Goal: Task Accomplishment & Management: Use online tool/utility

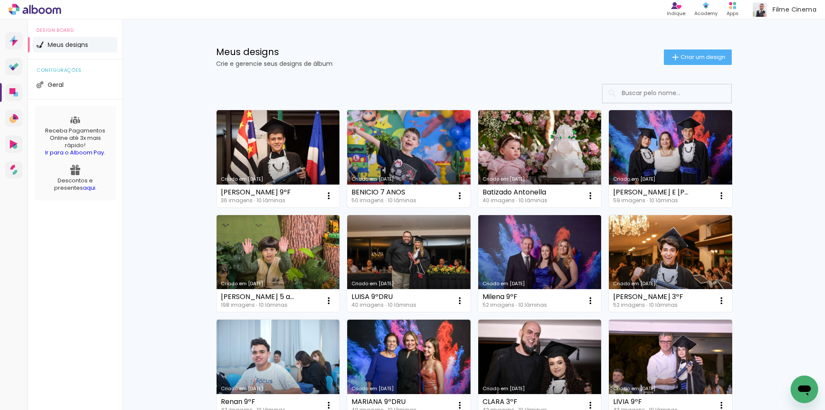
click at [411, 153] on link "Criado em [DATE]" at bounding box center [408, 158] width 123 height 97
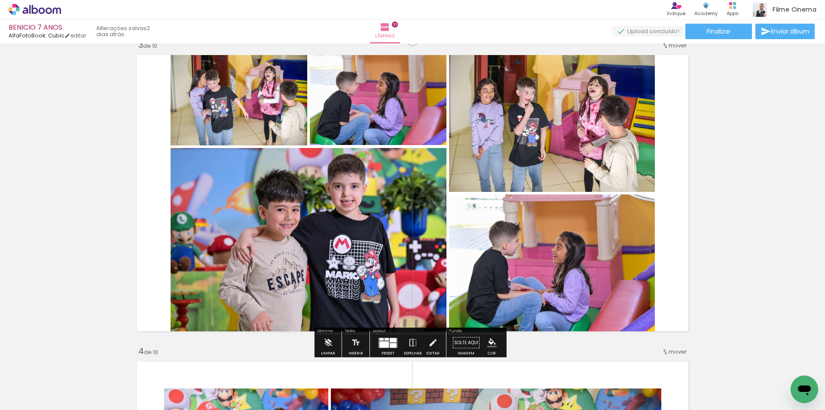
scroll to position [645, 0]
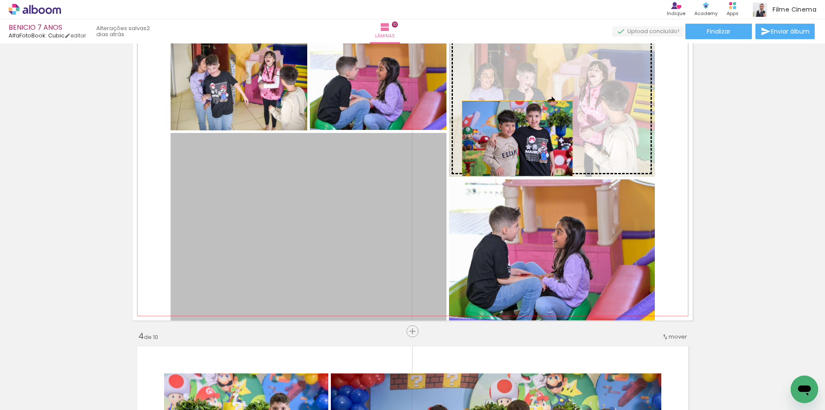
drag, startPoint x: 364, startPoint y: 170, endPoint x: 514, endPoint y: 138, distance: 153.3
click at [0, 0] on slot at bounding box center [0, 0] width 0 height 0
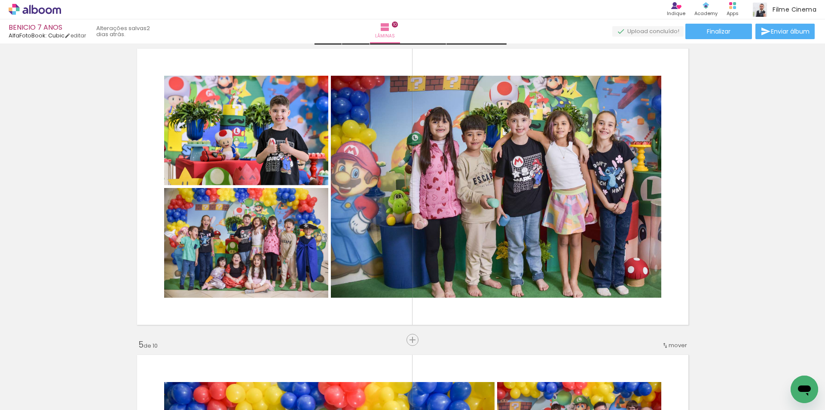
scroll to position [946, 0]
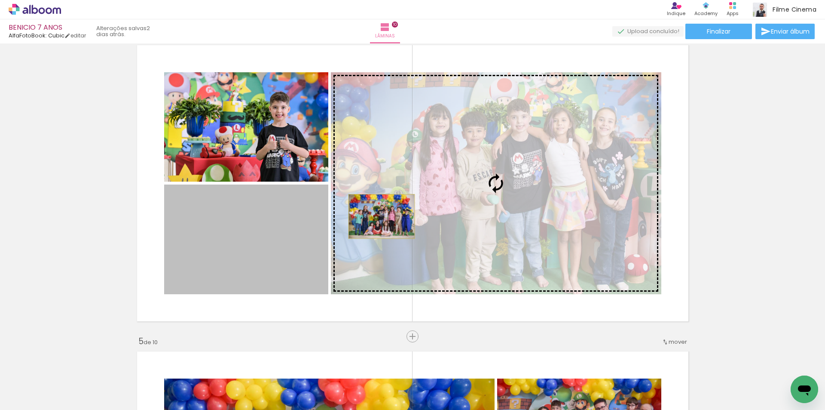
drag, startPoint x: 264, startPoint y: 237, endPoint x: 378, endPoint y: 216, distance: 116.7
click at [0, 0] on slot at bounding box center [0, 0] width 0 height 0
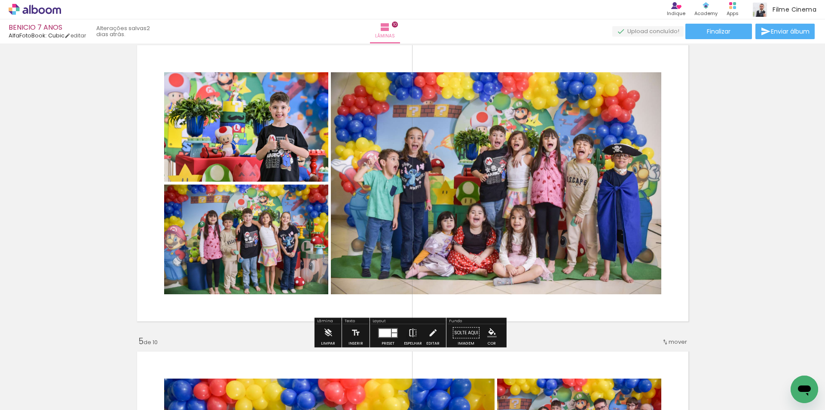
click at [413, 333] on iron-icon at bounding box center [412, 332] width 9 height 17
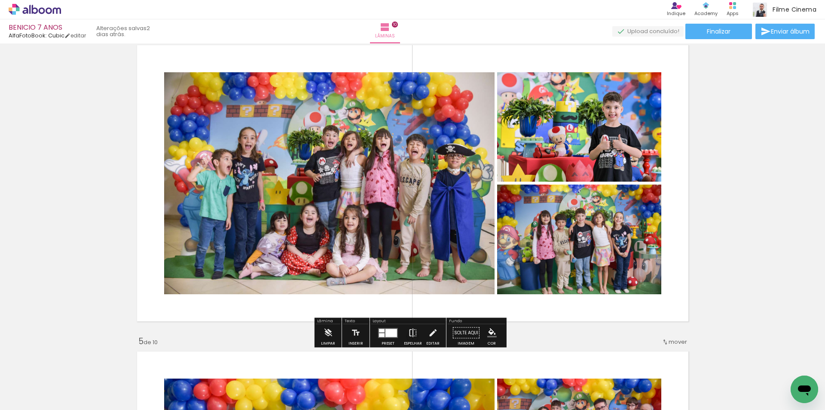
click at [411, 335] on iron-icon at bounding box center [412, 332] width 9 height 17
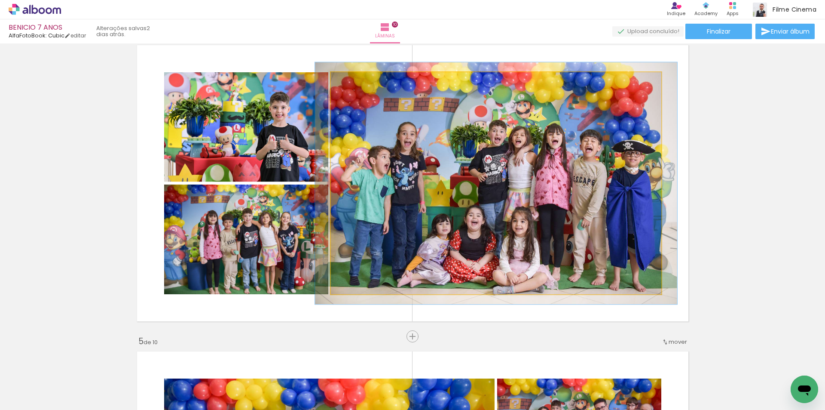
type paper-slider "109"
click at [350, 80] on div at bounding box center [354, 81] width 8 height 8
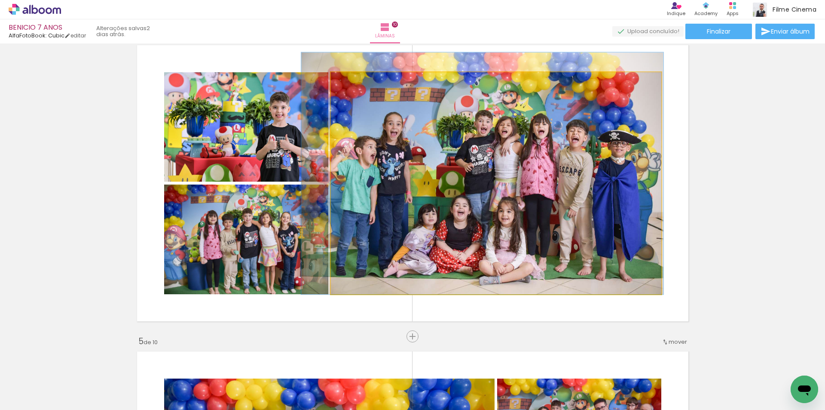
drag, startPoint x: 489, startPoint y: 158, endPoint x: 475, endPoint y: 148, distance: 16.9
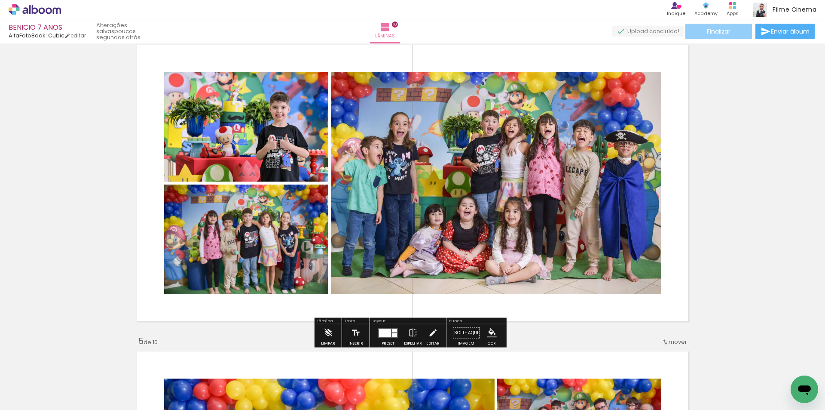
click at [727, 32] on span "Finalizar" at bounding box center [719, 31] width 24 height 6
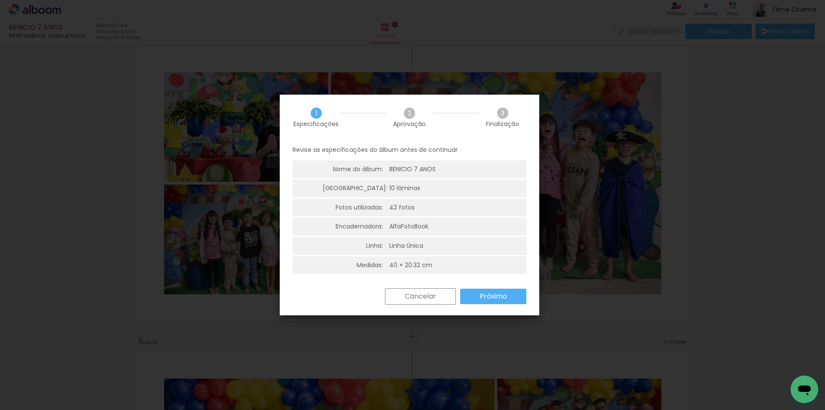
click at [474, 292] on paper-button "Próximo" at bounding box center [493, 295] width 66 height 15
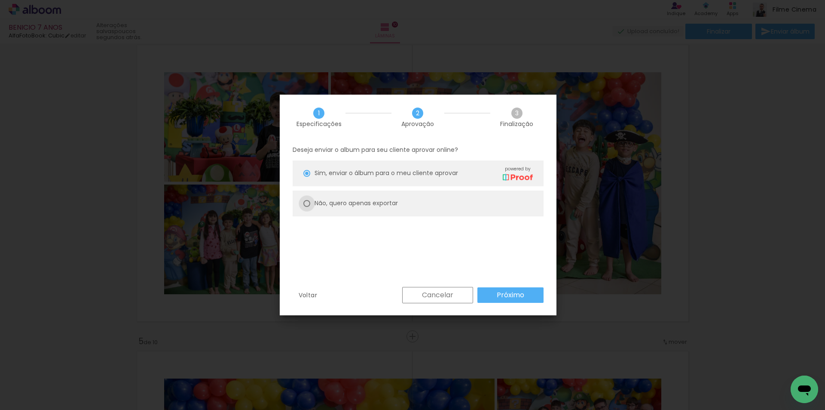
click at [307, 177] on div at bounding box center [307, 173] width 7 height 7
type paper-radio-button "on"
click at [0, 0] on slot "Próximo" at bounding box center [0, 0] width 0 height 0
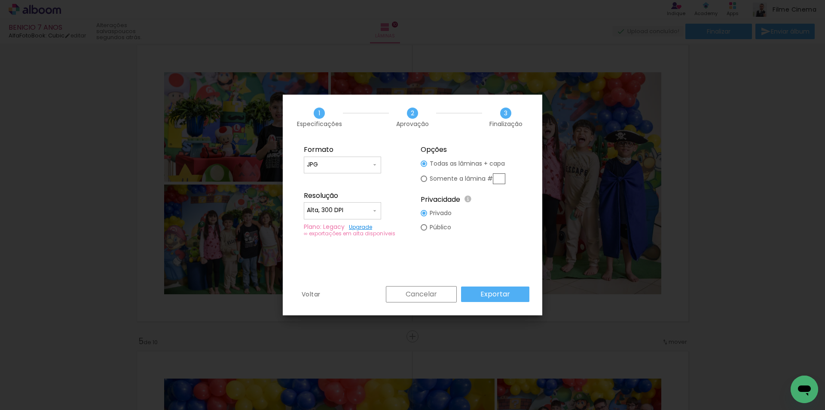
click at [701, 182] on iron-overlay-backdrop at bounding box center [412, 205] width 825 height 410
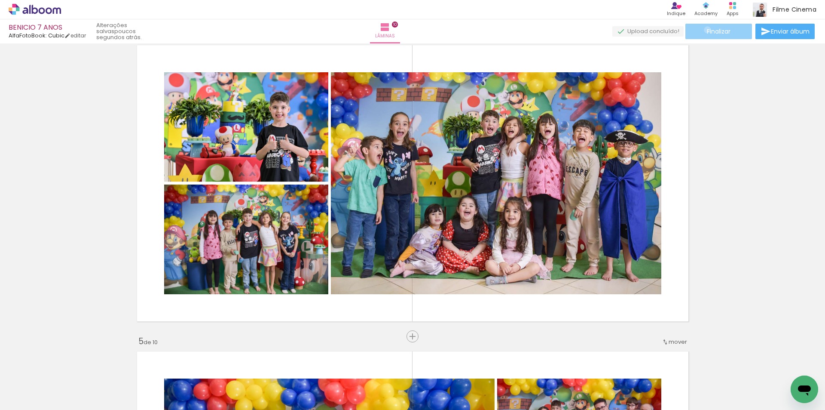
click at [707, 30] on span "Finalizar" at bounding box center [719, 31] width 24 height 6
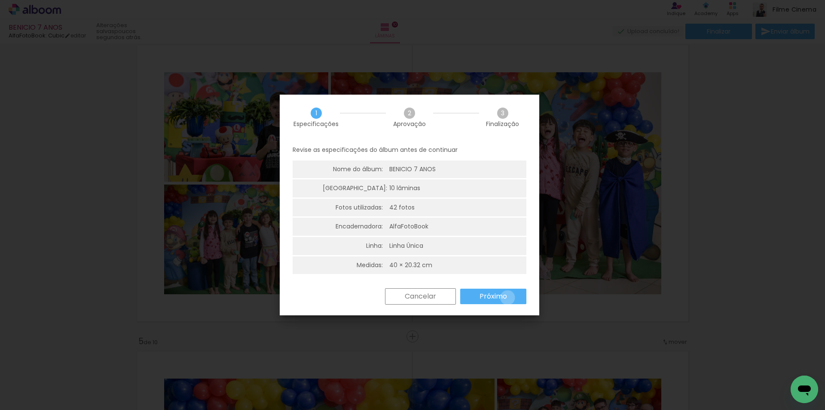
click at [508, 297] on paper-button "Próximo" at bounding box center [493, 295] width 66 height 15
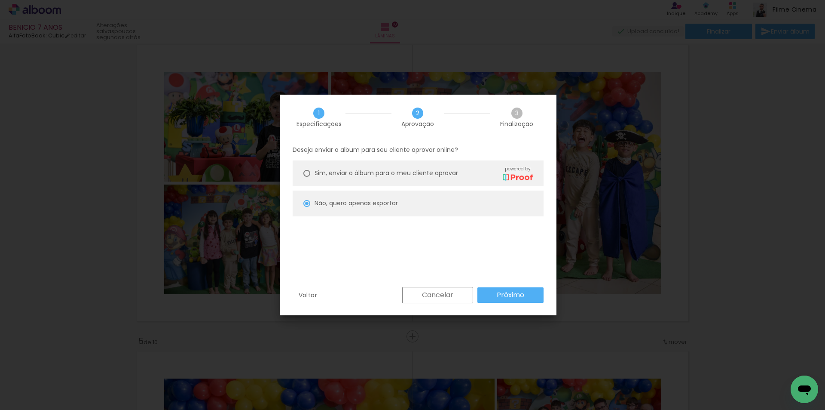
click at [507, 287] on div "Cancelar Próximo" at bounding box center [471, 295] width 146 height 16
click at [0, 0] on slot "Próximo" at bounding box center [0, 0] width 0 height 0
type input "Alta, 300 DPI"
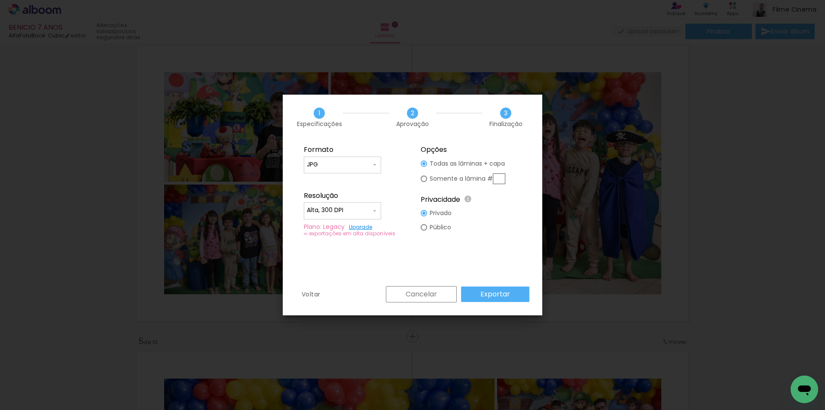
click at [424, 167] on div at bounding box center [424, 163] width 6 height 6
type paper-radio-button "on"
click at [496, 178] on input "text" at bounding box center [499, 178] width 12 height 11
type input "4"
click at [477, 288] on paper-button "Exportar" at bounding box center [495, 293] width 68 height 15
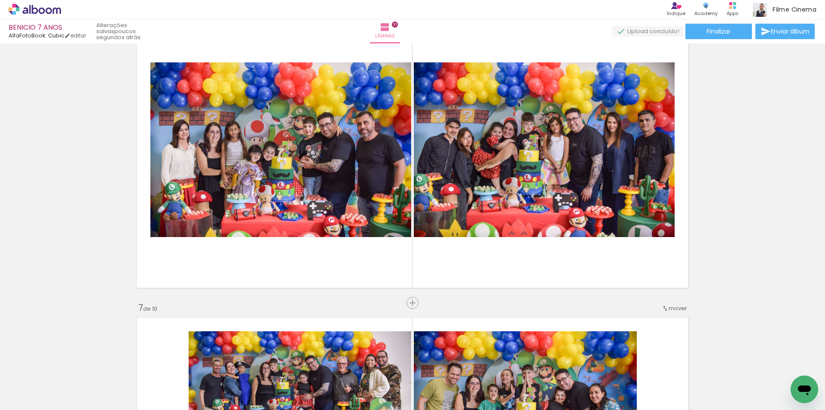
scroll to position [1591, 0]
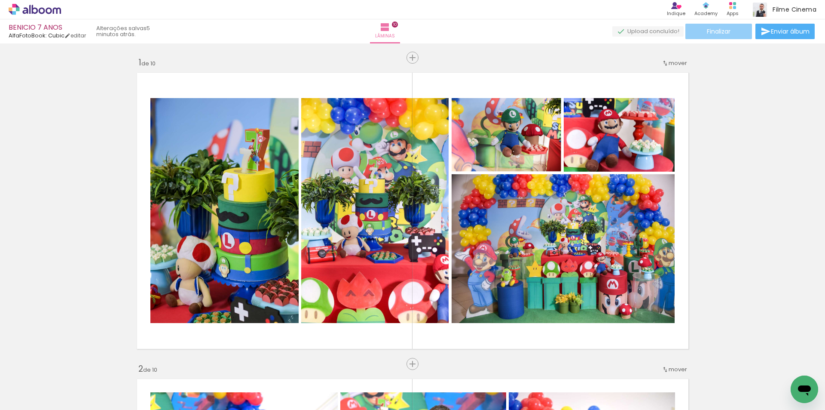
scroll to position [1505, 0]
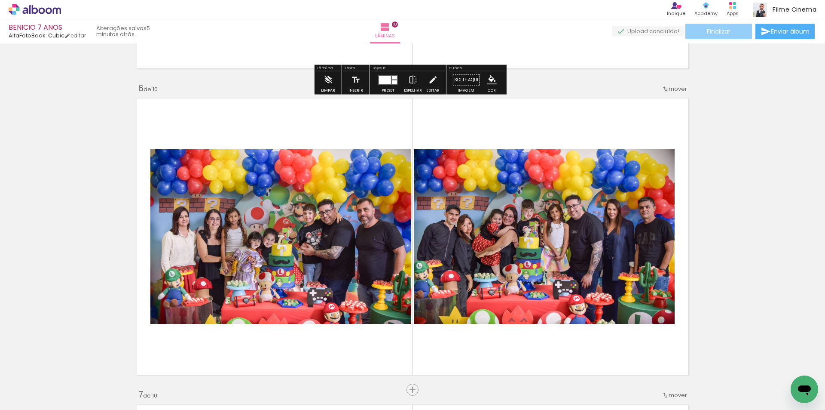
click at [704, 37] on paper-button "Finalizar" at bounding box center [719, 31] width 67 height 15
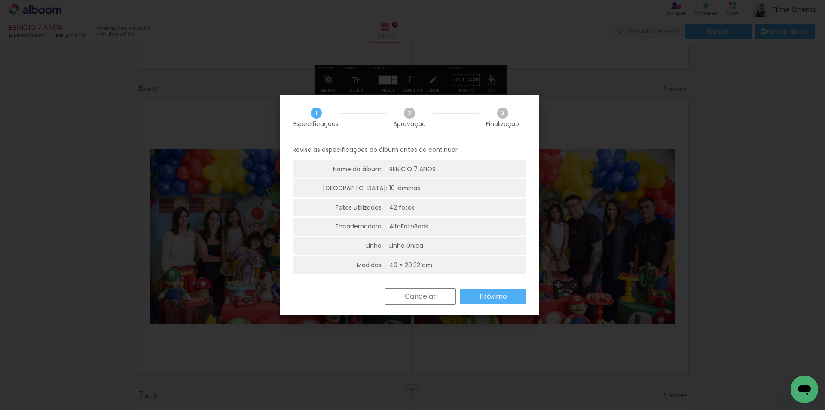
click at [0, 0] on slot "Próximo" at bounding box center [0, 0] width 0 height 0
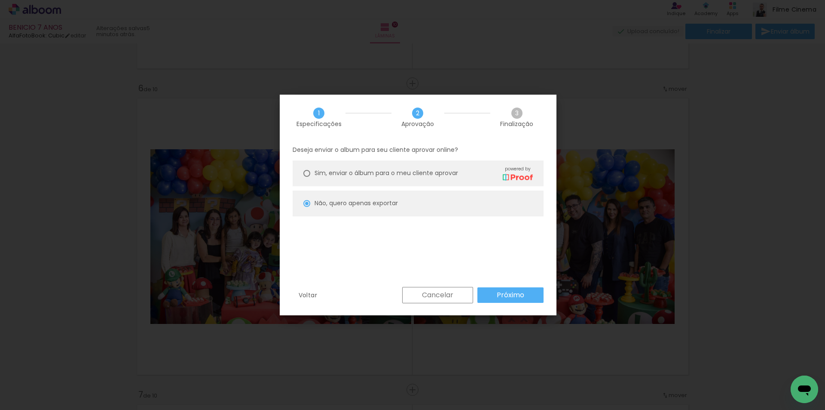
click at [0, 0] on slot "Próximo" at bounding box center [0, 0] width 0 height 0
type input "Alta, 300 DPI"
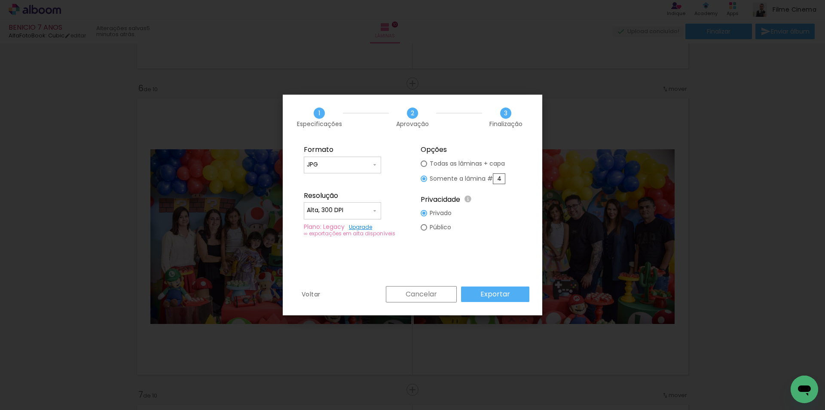
click at [424, 181] on div at bounding box center [424, 178] width 6 height 6
type paper-radio-button "on"
click at [425, 167] on paper-radio-button "Todas as lâminas + capa" at bounding box center [463, 163] width 85 height 14
type paper-radio-button "on"
drag, startPoint x: 502, startPoint y: 179, endPoint x: 497, endPoint y: 180, distance: 5.3
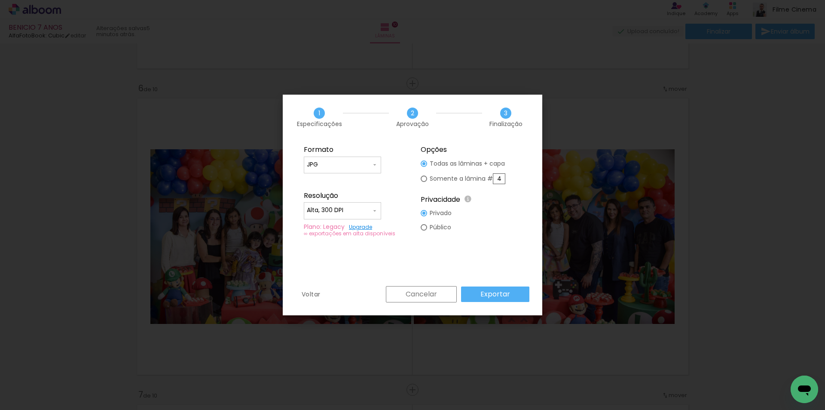
click at [497, 180] on input "4" at bounding box center [499, 178] width 12 height 11
click at [496, 240] on fieldset "Opções Todas as lâminas + capa Somente a lâmina # Privacidade Todo o conteúdo o…" at bounding box center [471, 191] width 115 height 103
click at [425, 165] on div at bounding box center [424, 163] width 6 height 6
click at [481, 297] on paper-button "Exportar" at bounding box center [495, 293] width 68 height 15
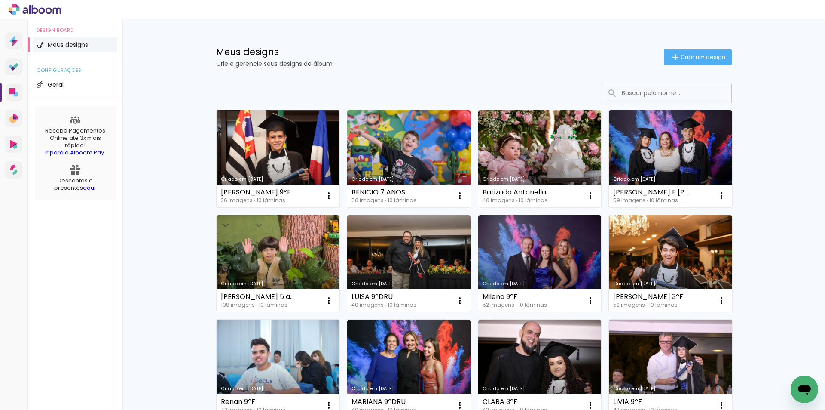
click at [266, 135] on link "Criado em [DATE]" at bounding box center [278, 158] width 123 height 97
